Goal: Task Accomplishment & Management: Manage account settings

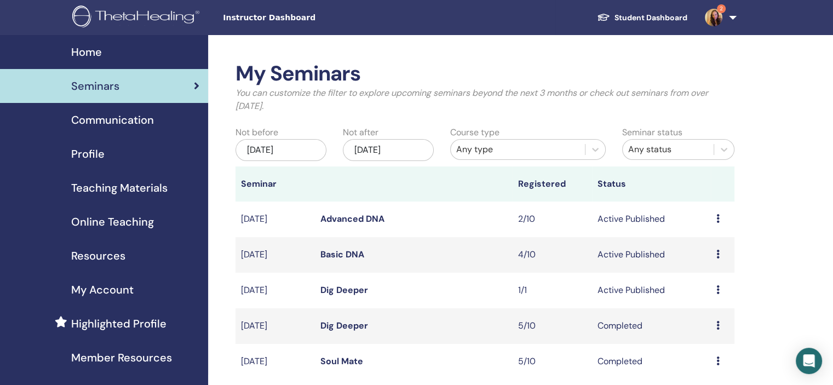
click at [335, 253] on link "Basic DNA" at bounding box center [342, 255] width 44 height 12
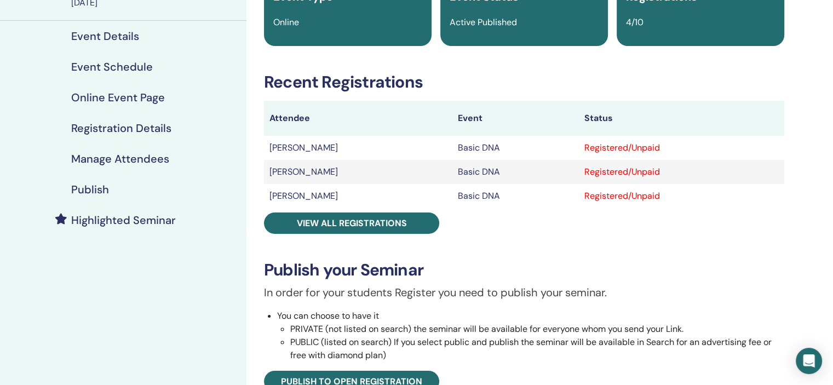
scroll to position [164, 0]
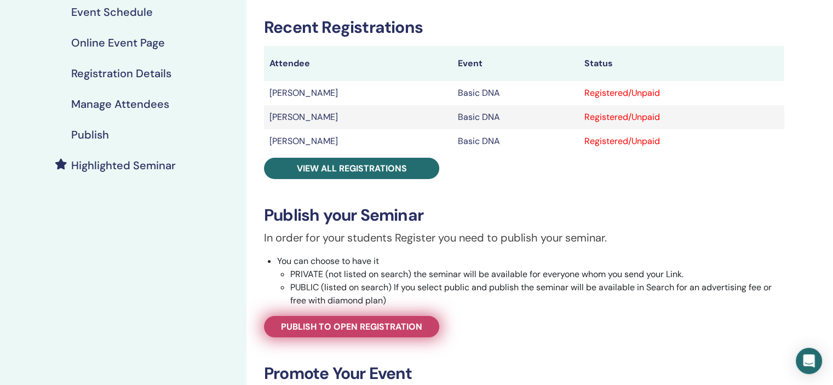
click at [343, 330] on span "Publish to open registration" at bounding box center [351, 327] width 141 height 12
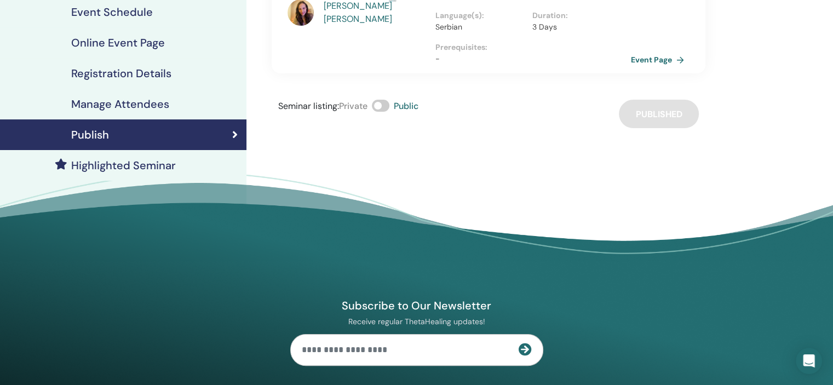
click at [640, 51] on link "Event Page" at bounding box center [660, 59] width 58 height 16
